Goal: Check status: Check status

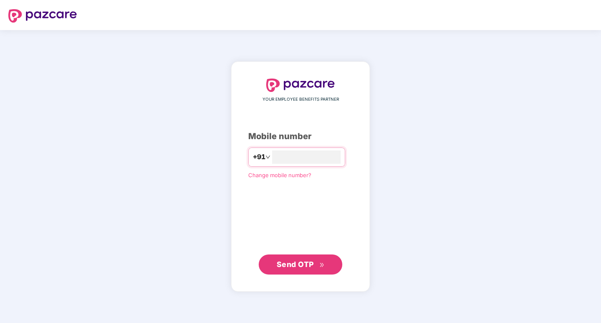
type input "**********"
click at [295, 258] on button "Send OTP" at bounding box center [301, 264] width 84 height 20
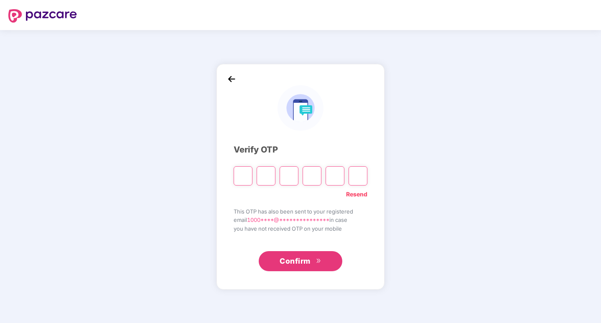
type input "*"
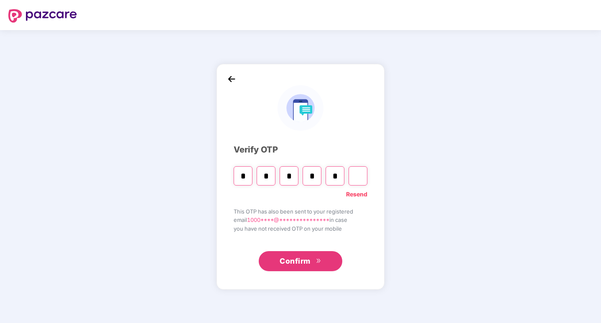
type input "*"
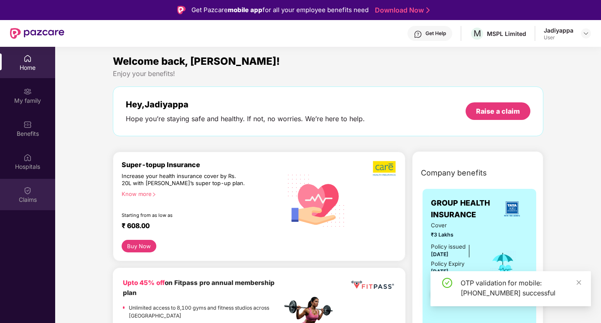
click at [22, 189] on div "Claims" at bounding box center [27, 194] width 55 height 31
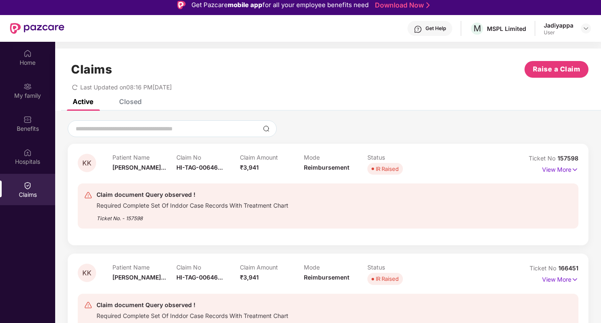
scroll to position [47, 0]
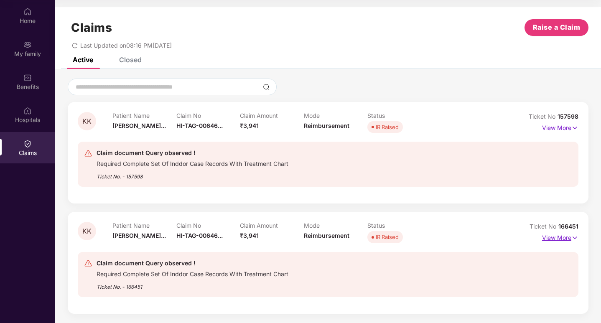
click at [563, 237] on p "View More" at bounding box center [560, 236] width 36 height 11
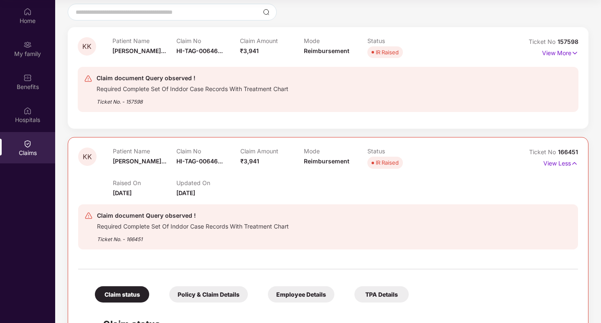
scroll to position [33, 0]
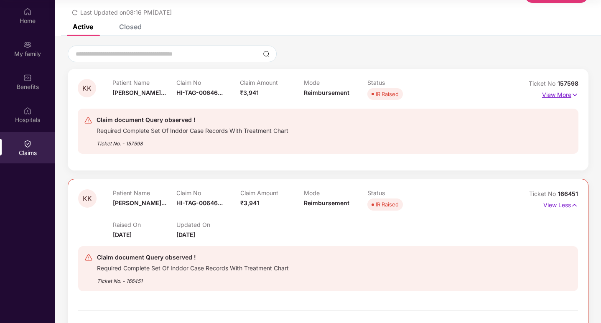
click at [560, 91] on p "View More" at bounding box center [560, 93] width 36 height 11
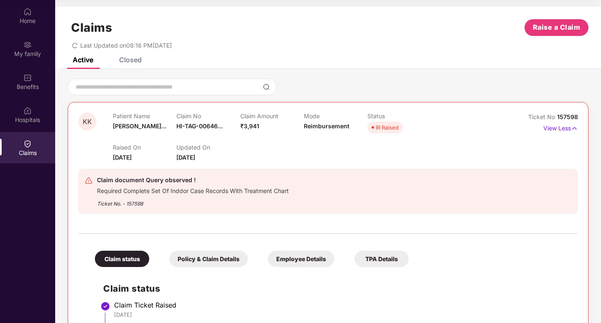
scroll to position [0, 0]
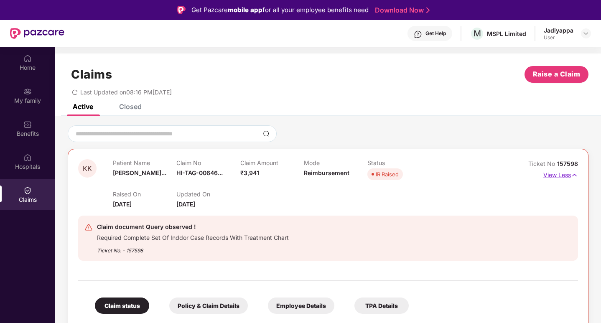
click at [554, 175] on p "View Less" at bounding box center [560, 173] width 35 height 11
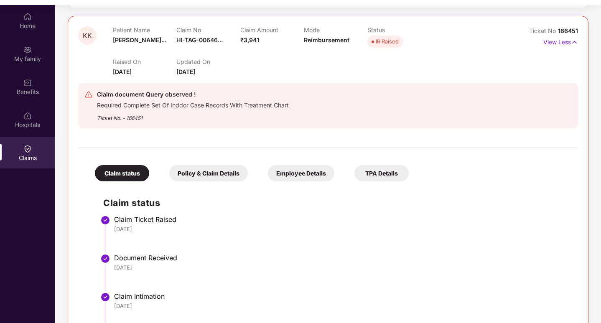
scroll to position [200, 0]
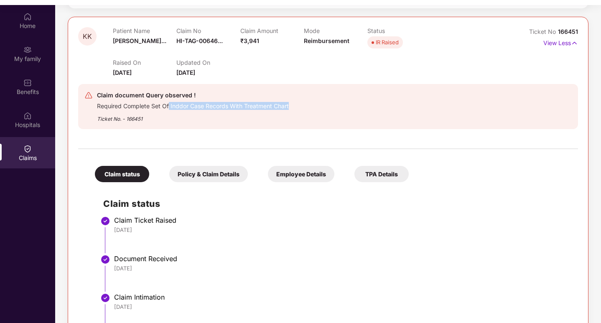
drag, startPoint x: 290, startPoint y: 104, endPoint x: 169, endPoint y: 107, distance: 120.8
click at [169, 107] on div "Claim document Query observed ! Required Complete Set Of Inddor Case Records Wi…" at bounding box center [287, 106] width 406 height 33
copy div "Inddor Case Records With Treatment Chart"
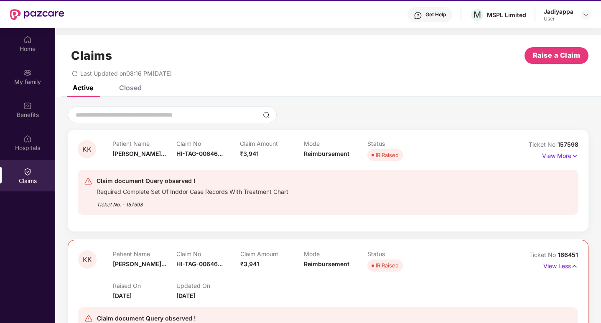
scroll to position [5, 0]
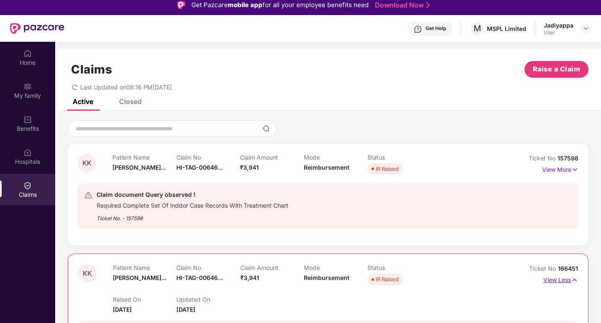
click at [573, 279] on img at bounding box center [574, 279] width 7 height 9
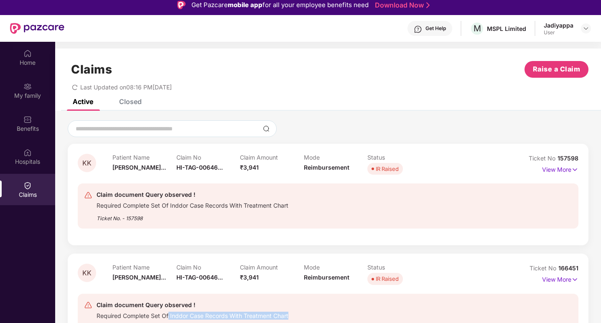
scroll to position [47, 0]
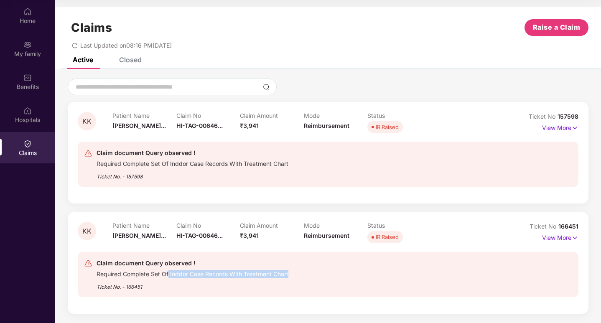
click at [300, 276] on div "Claim document Query observed ! Required Complete Set Of Inddor Case Records Wi…" at bounding box center [287, 274] width 407 height 33
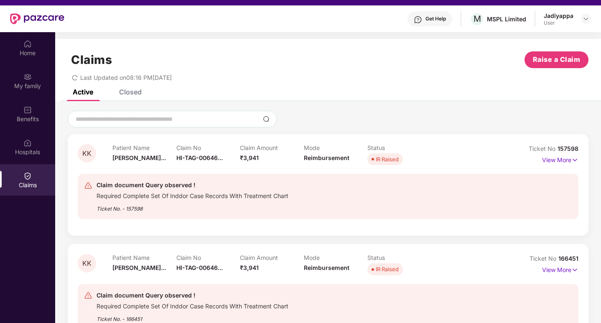
scroll to position [0, 0]
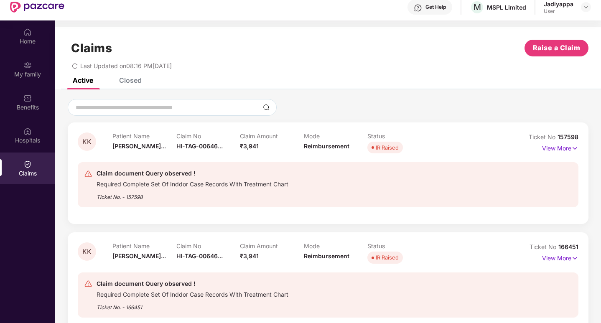
scroll to position [47, 0]
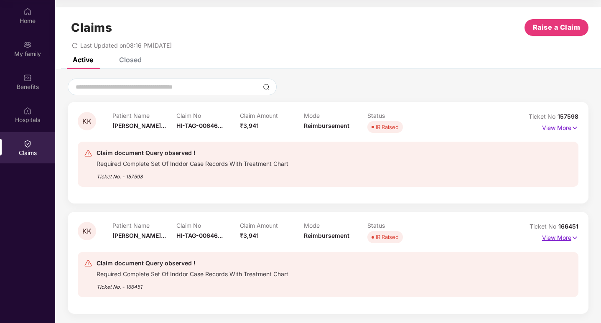
click at [561, 237] on p "View More" at bounding box center [560, 236] width 36 height 11
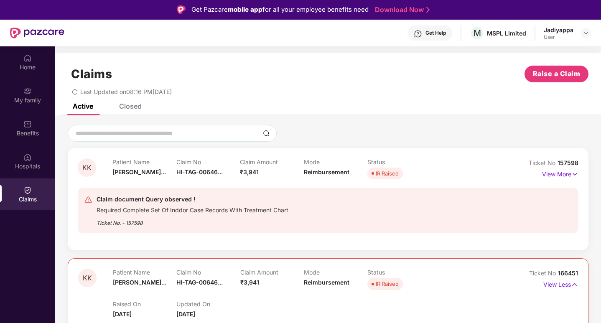
scroll to position [0, 0]
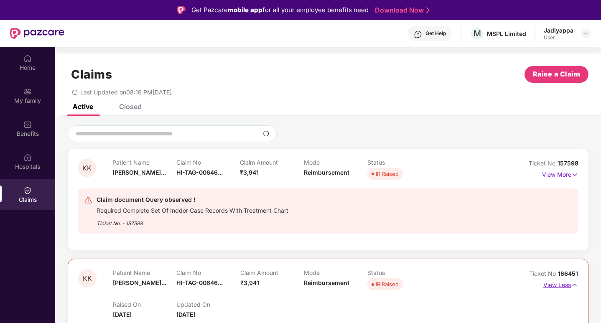
click at [560, 284] on p "View Less" at bounding box center [560, 283] width 35 height 11
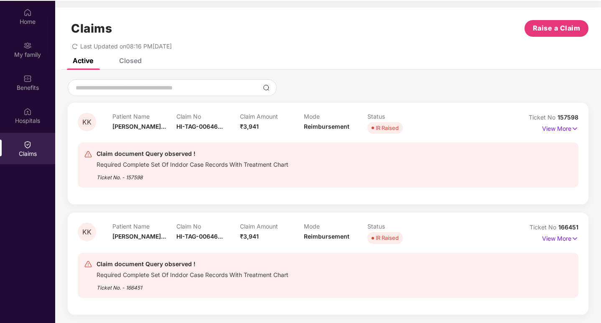
scroll to position [47, 0]
click at [558, 239] on p "View More" at bounding box center [560, 236] width 36 height 11
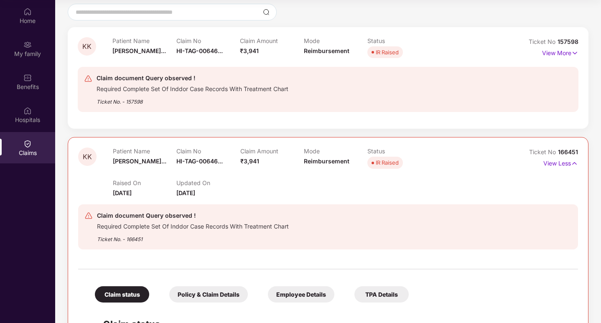
scroll to position [33, 0]
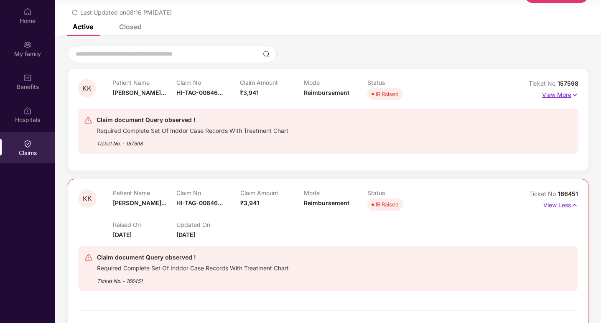
click at [558, 96] on p "View More" at bounding box center [560, 93] width 36 height 11
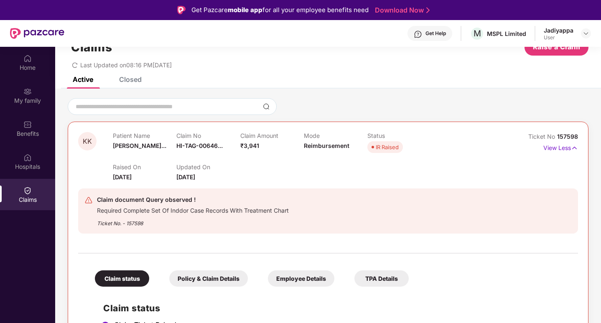
scroll to position [0, 0]
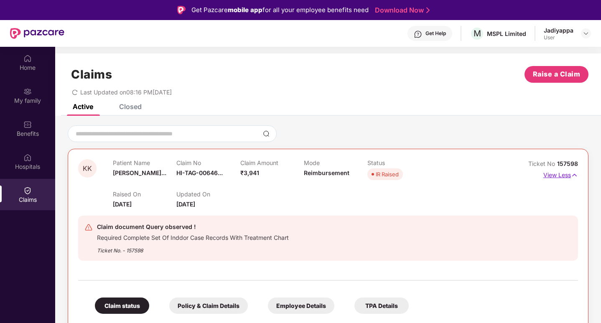
click at [555, 176] on p "View Less" at bounding box center [560, 173] width 35 height 11
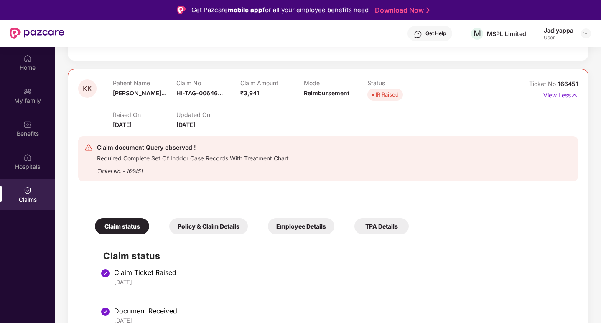
scroll to position [117, 0]
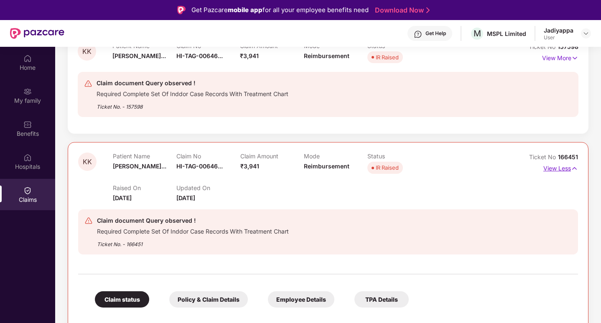
click at [555, 171] on p "View Less" at bounding box center [560, 167] width 35 height 11
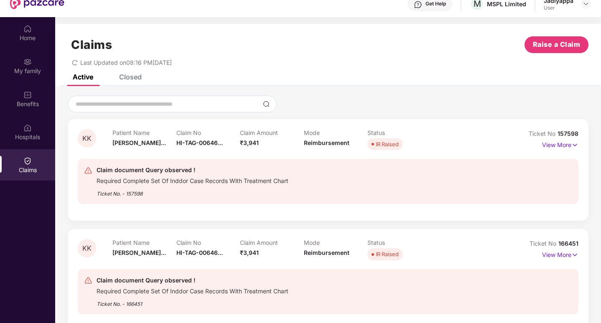
scroll to position [47, 0]
